Goal: Information Seeking & Learning: Learn about a topic

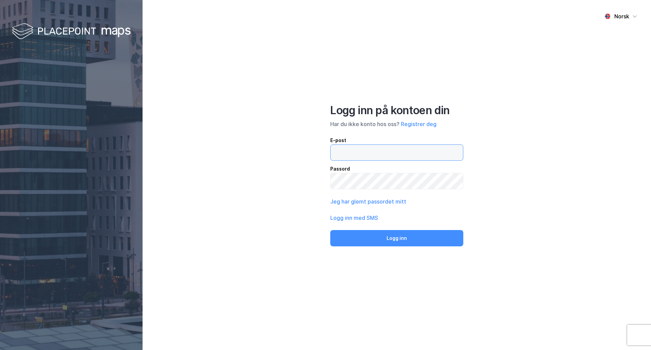
type input "vm@pangeaproject.no"
click at [439, 232] on button "Logg inn" at bounding box center [396, 238] width 133 height 16
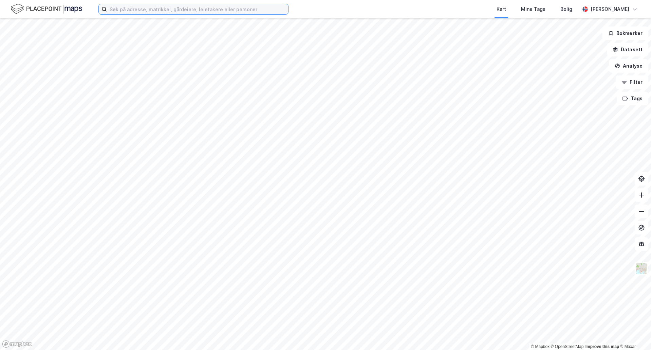
click at [128, 8] on input at bounding box center [197, 9] width 181 height 10
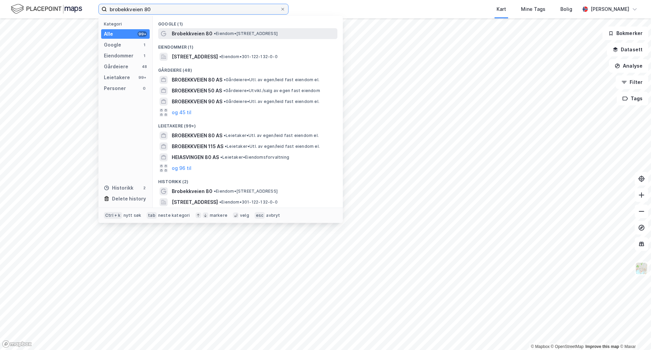
type input "brobekkveien 80"
click at [206, 30] on span "Brobekkveien 80" at bounding box center [192, 34] width 41 height 8
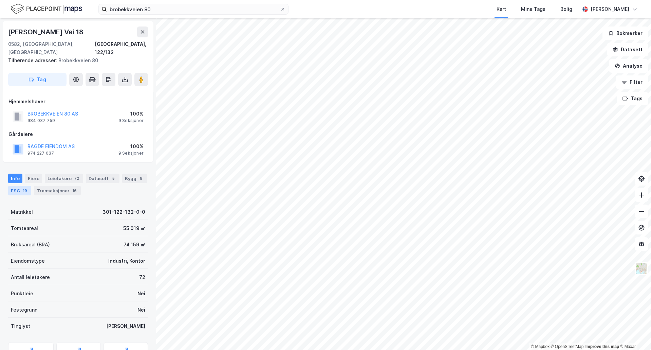
click at [24, 187] on div "19" at bounding box center [24, 190] width 7 height 7
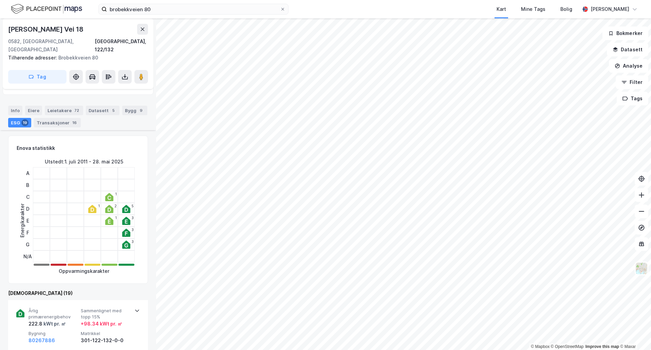
scroll to position [102, 0]
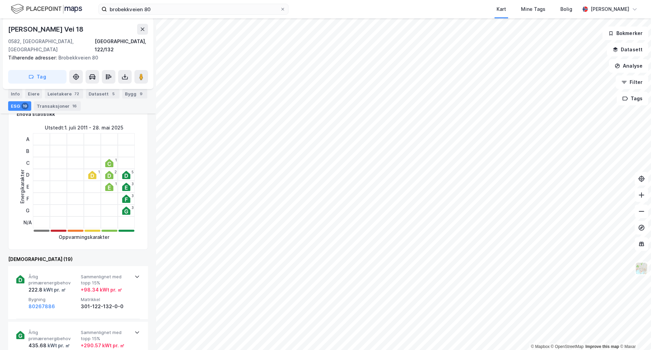
click at [92, 171] on icon at bounding box center [92, 175] width 8 height 8
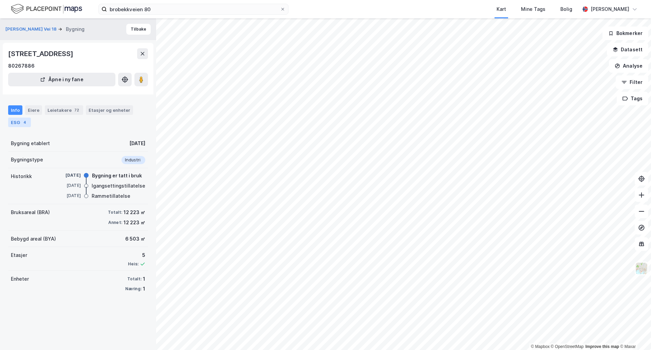
click at [20, 120] on div "ESG 4" at bounding box center [19, 122] width 23 height 10
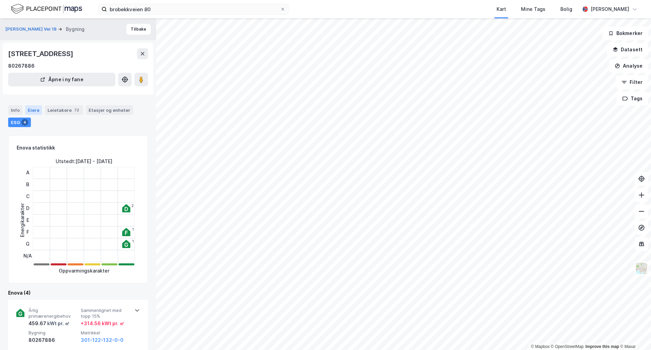
click at [30, 109] on div "Eiere" at bounding box center [33, 110] width 17 height 10
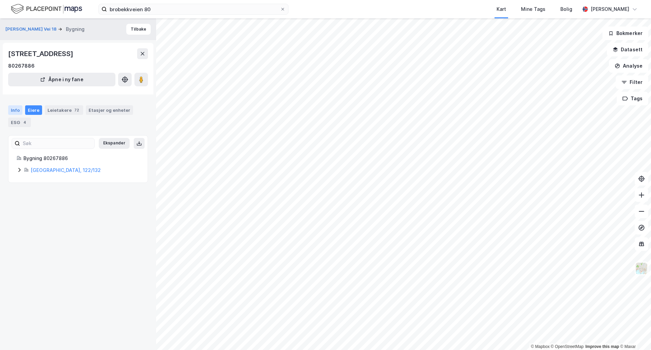
click at [17, 111] on div "Info" at bounding box center [15, 110] width 14 height 10
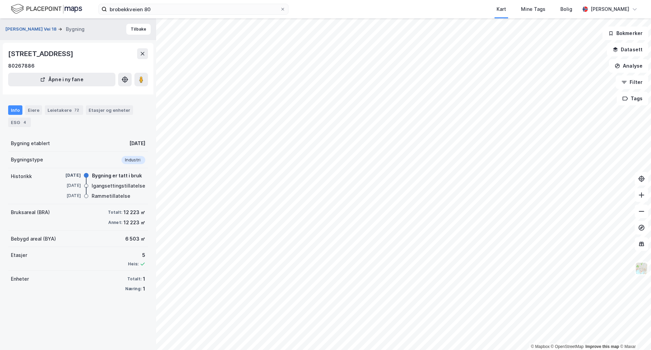
click at [30, 27] on button "Alf Bjerckes Vei 18" at bounding box center [31, 29] width 53 height 7
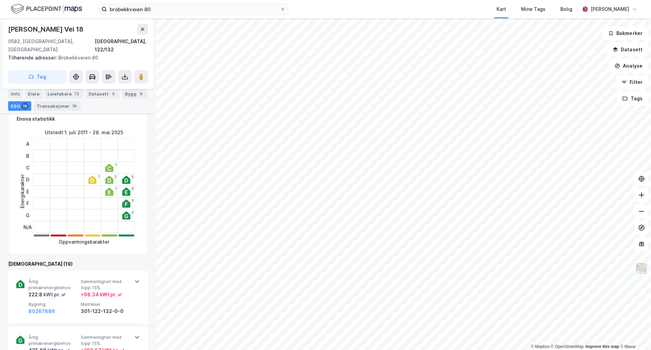
scroll to position [136, 0]
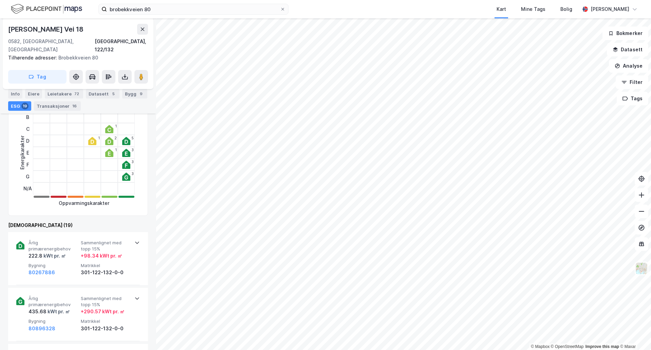
click at [24, 221] on div "Enova (19)" at bounding box center [78, 225] width 140 height 8
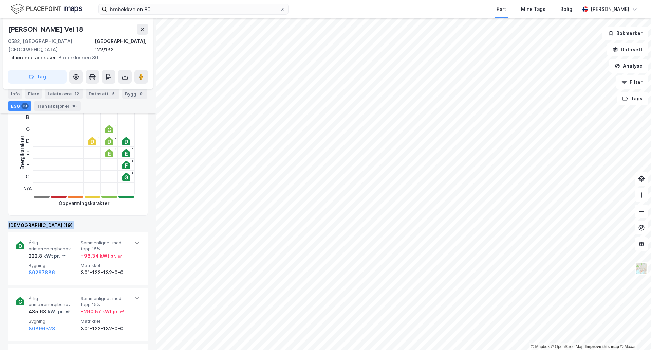
click at [24, 221] on div "Enova (19)" at bounding box center [78, 225] width 140 height 8
click at [36, 221] on div "Enova (19)" at bounding box center [78, 225] width 140 height 8
click at [29, 221] on div "Enova (19)" at bounding box center [78, 225] width 140 height 8
click at [28, 221] on div "Enova (19)" at bounding box center [78, 225] width 140 height 8
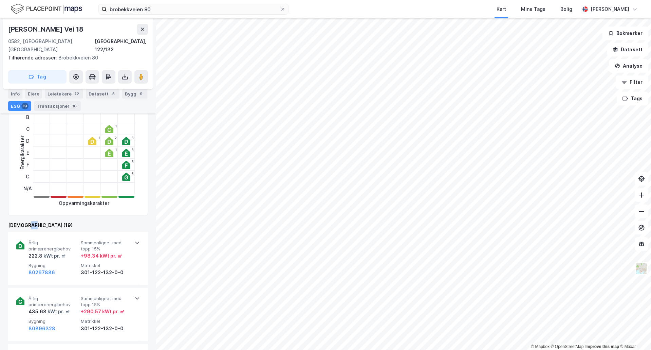
click at [27, 221] on div "Enova (19)" at bounding box center [78, 225] width 140 height 8
click at [26, 221] on div "Enova (19)" at bounding box center [78, 225] width 140 height 8
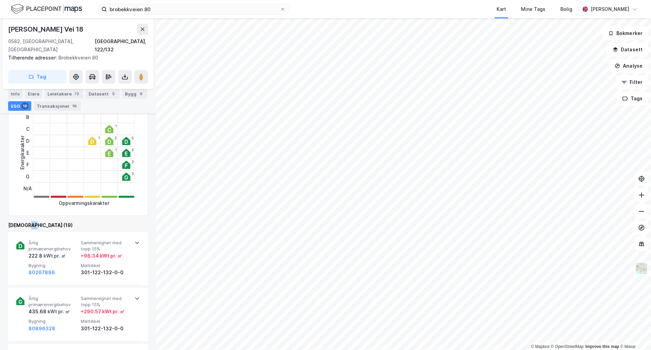
click at [26, 221] on div "Enova (19)" at bounding box center [78, 225] width 140 height 8
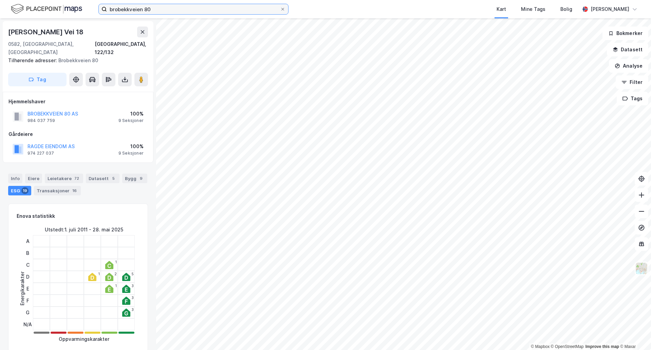
click at [172, 8] on input "brobekkveien 80" at bounding box center [193, 9] width 173 height 10
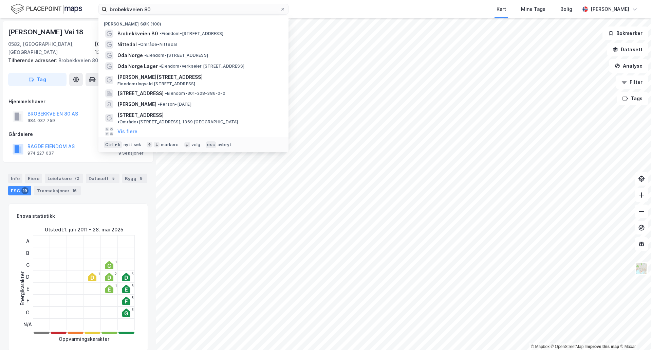
click at [89, 151] on div "Hjemmelshaver BROBEKKVEIEN 80 AS 984 037 759 100% 9 Seksjoner Gårdeiere RAGDE E…" at bounding box center [78, 127] width 151 height 71
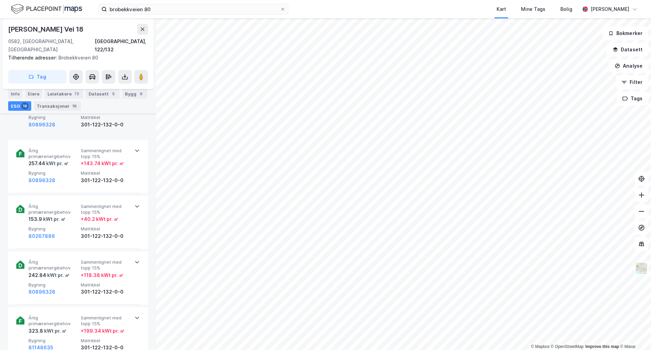
scroll to position [204, 0]
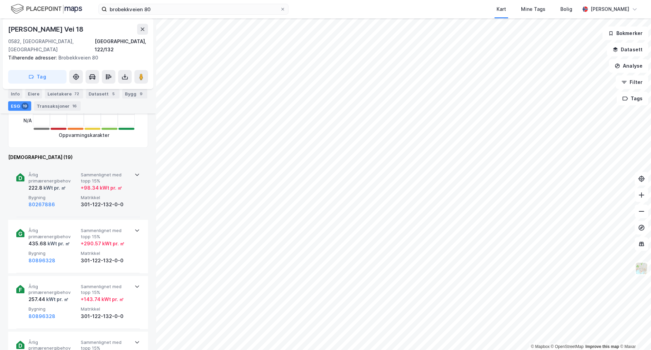
click at [96, 184] on div "+ 98.34 kWt pr. ㎡" at bounding box center [101, 188] width 41 height 8
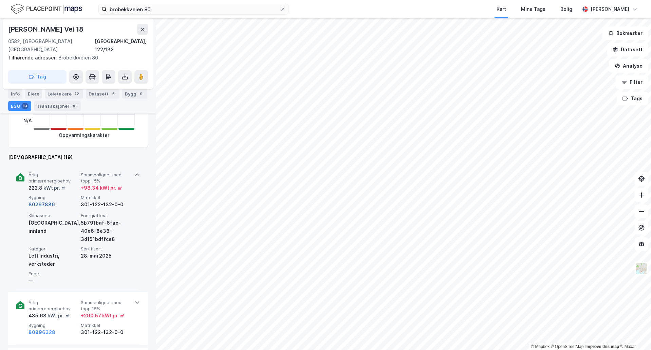
click at [48, 200] on button "80267886" at bounding box center [42, 204] width 26 height 8
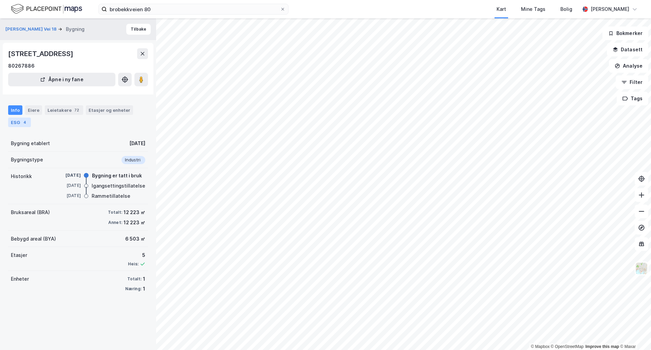
click at [15, 121] on div "ESG 4" at bounding box center [19, 122] width 23 height 10
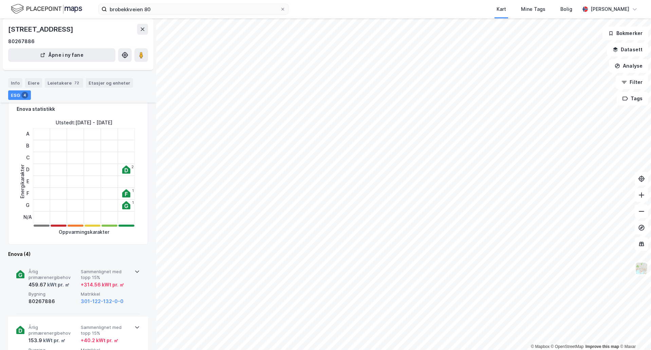
scroll to position [34, 0]
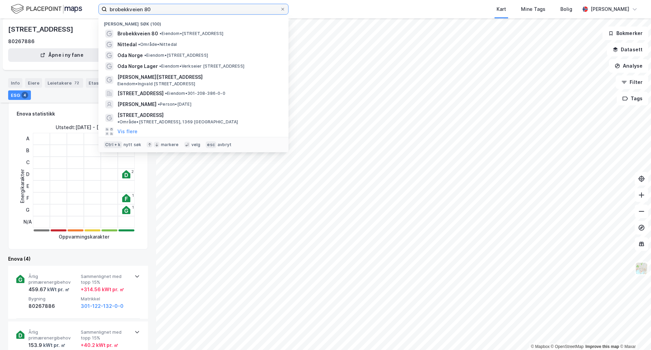
click at [176, 13] on input "brobekkveien 80" at bounding box center [193, 9] width 173 height 10
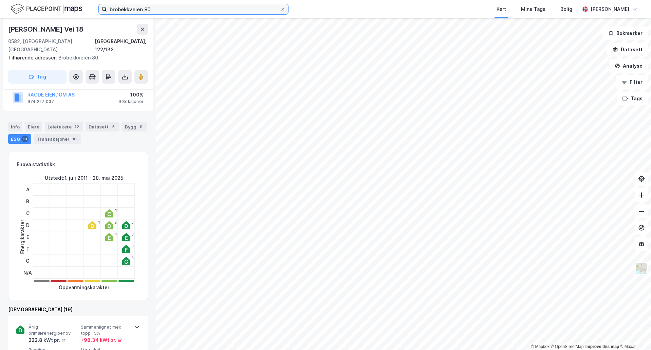
scroll to position [68, 0]
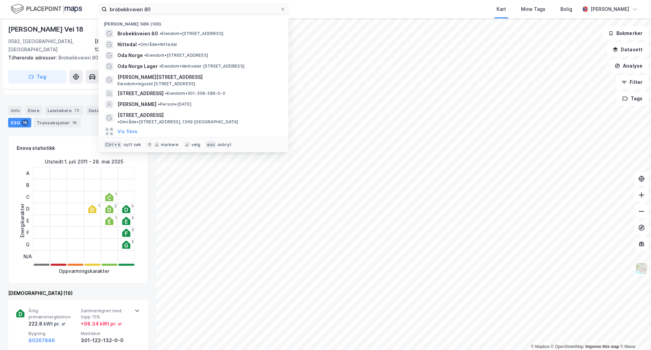
click at [88, 289] on div "Enova (19)" at bounding box center [78, 293] width 140 height 8
